Goal: Use online tool/utility

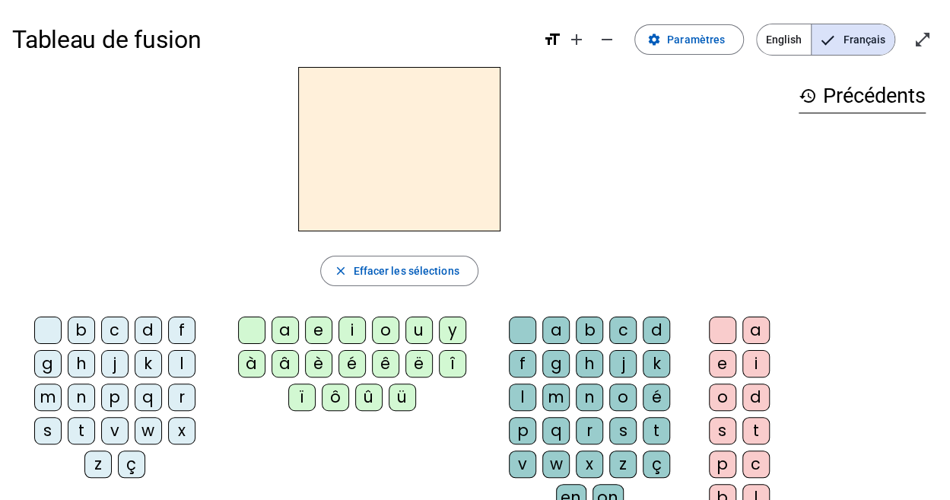
click at [786, 39] on span "English" at bounding box center [784, 39] width 54 height 30
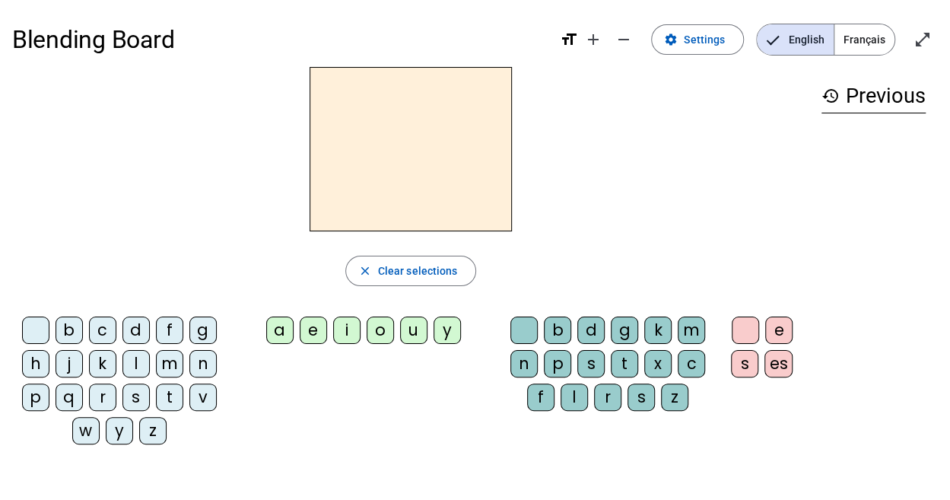
click at [169, 325] on div "f" at bounding box center [169, 329] width 27 height 27
click at [278, 333] on div "a" at bounding box center [279, 329] width 27 height 27
click at [627, 364] on div "t" at bounding box center [624, 363] width 27 height 27
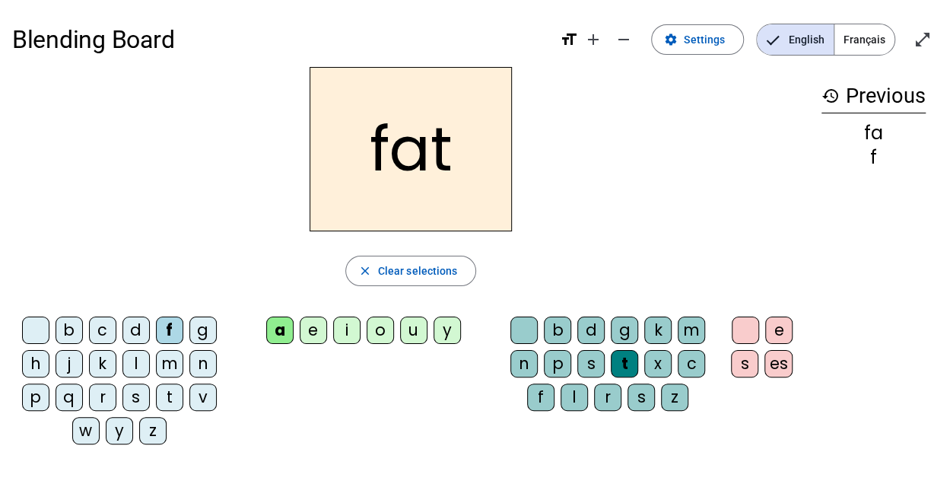
click at [137, 386] on div "s" at bounding box center [135, 396] width 27 height 27
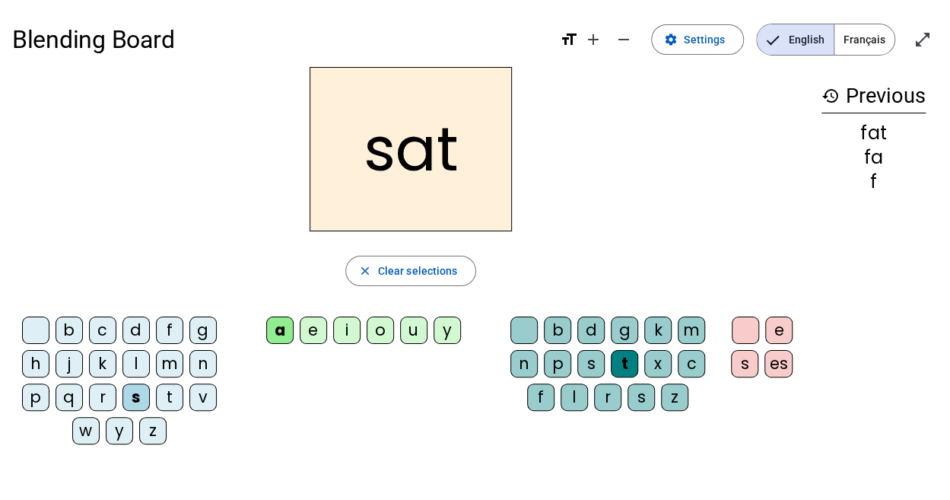
click at [556, 359] on div "p" at bounding box center [557, 363] width 27 height 27
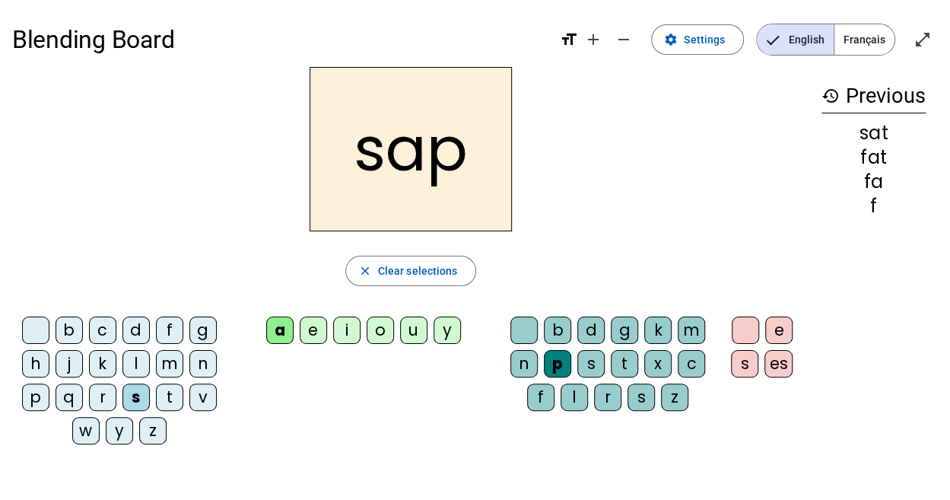
click at [161, 390] on div "t" at bounding box center [169, 396] width 27 height 27
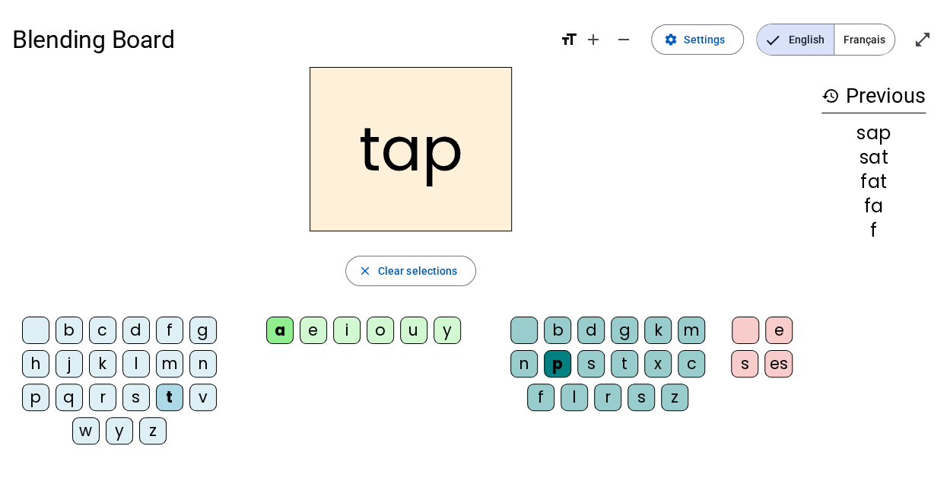
click at [157, 357] on div "m" at bounding box center [169, 363] width 27 height 27
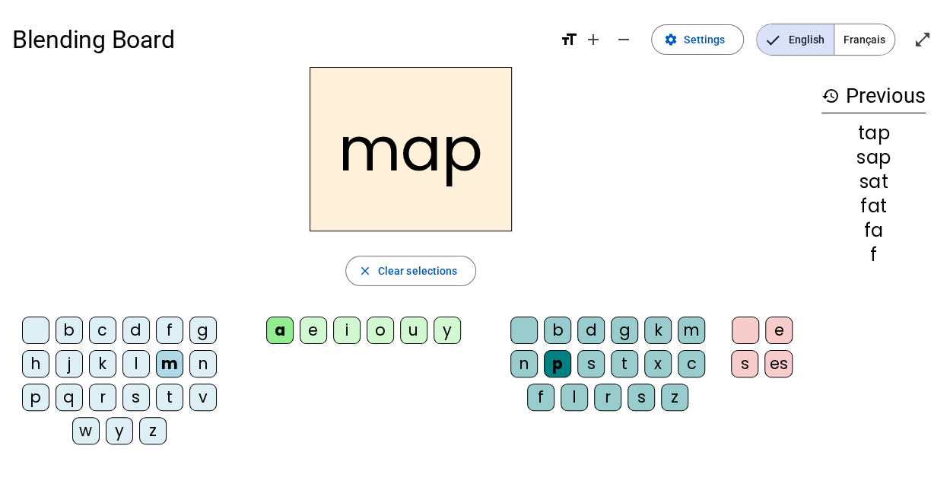
click at [619, 355] on div "t" at bounding box center [624, 363] width 27 height 27
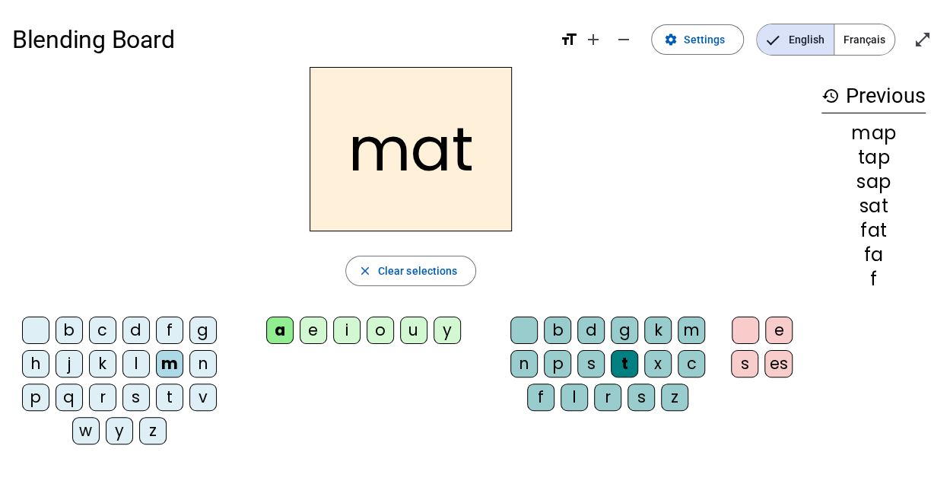
click at [35, 402] on div "p" at bounding box center [35, 396] width 27 height 27
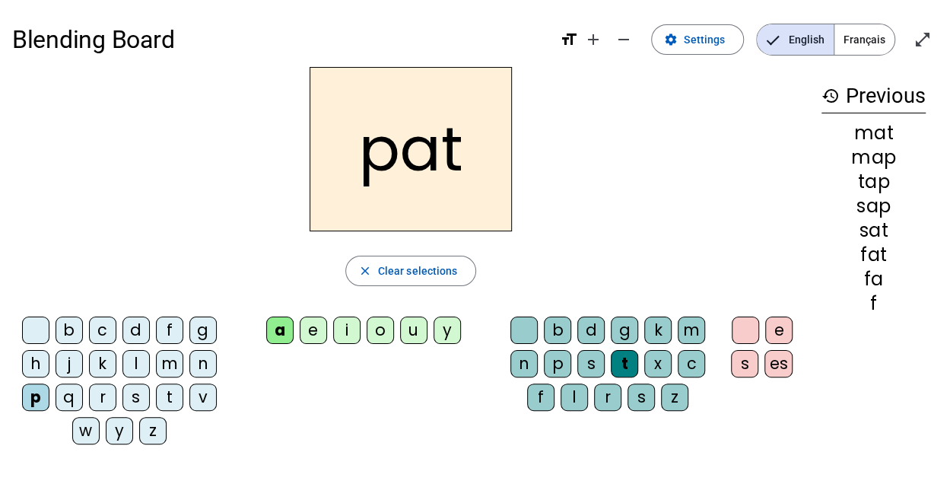
click at [173, 319] on div "f" at bounding box center [169, 329] width 27 height 27
